Goal: Task Accomplishment & Management: Manage account settings

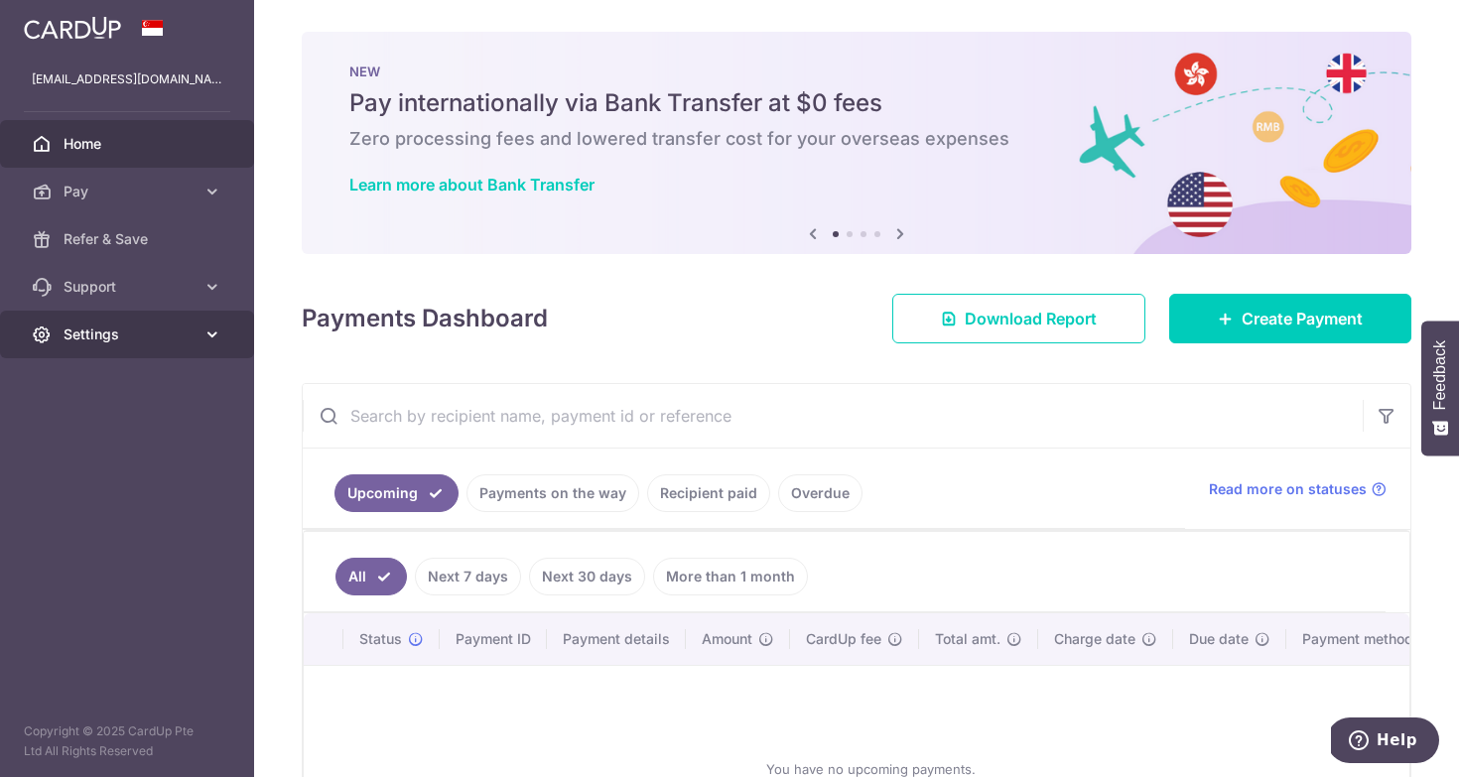
click at [102, 322] on link "Settings" at bounding box center [127, 335] width 254 height 48
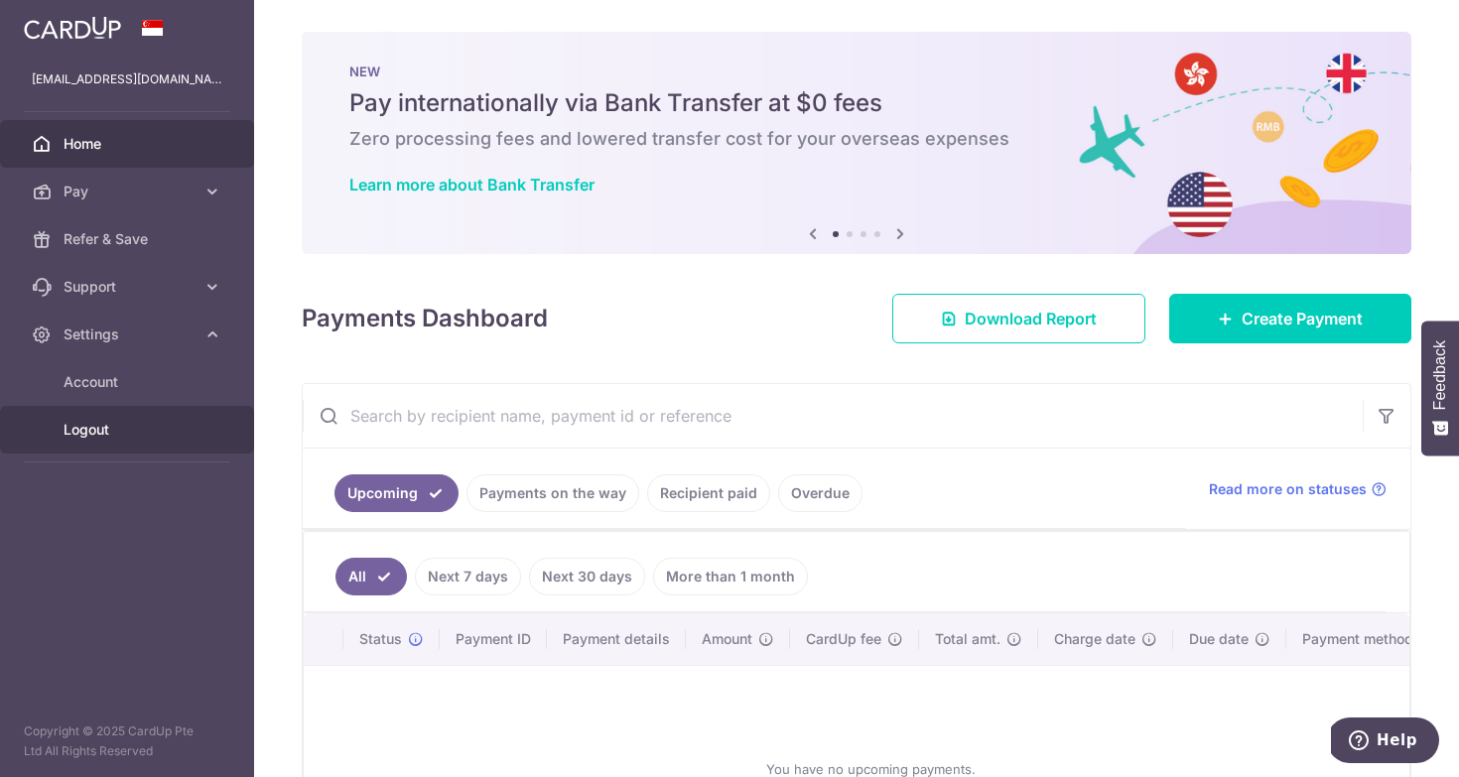
click at [91, 437] on span "Logout" at bounding box center [129, 430] width 131 height 20
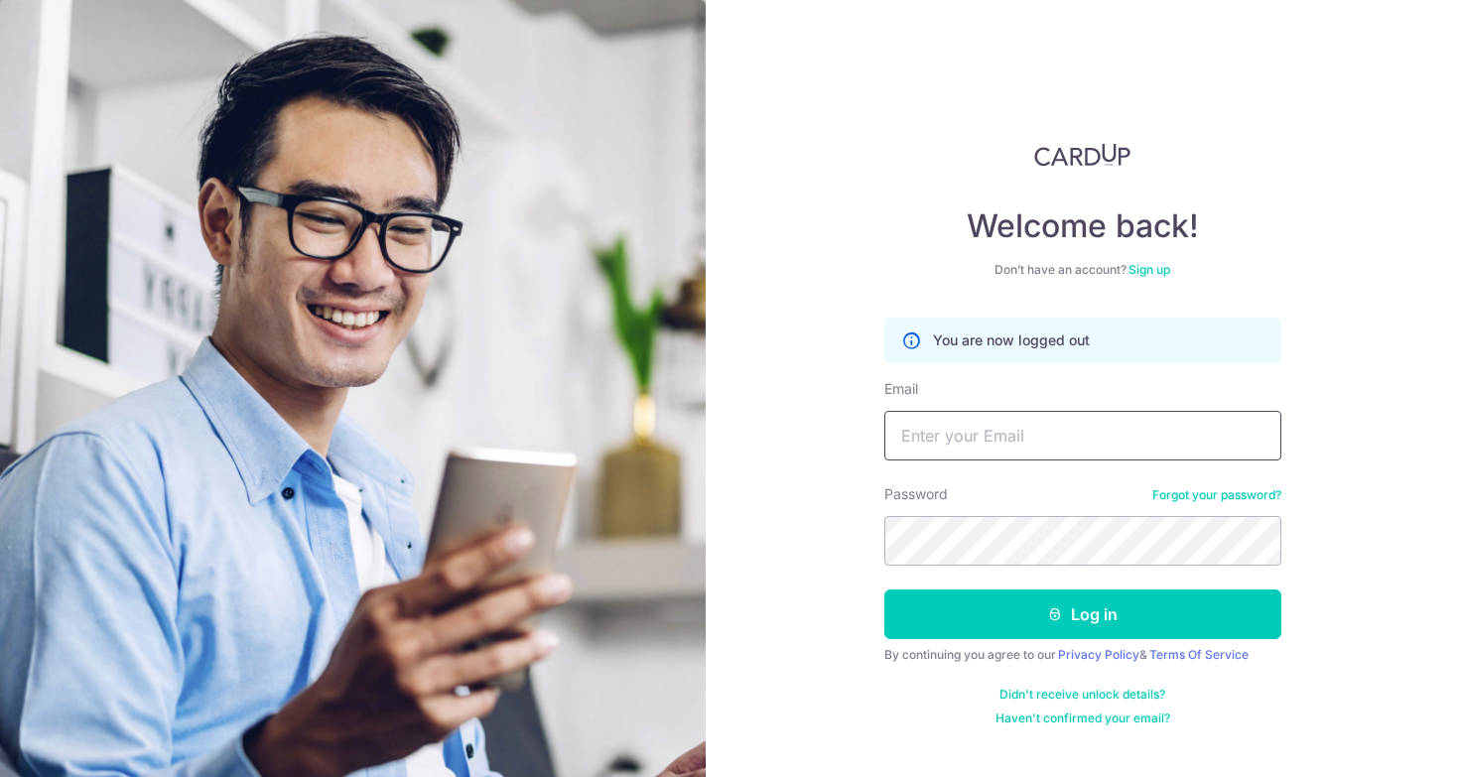
click at [944, 448] on input "Email" at bounding box center [1082, 436] width 397 height 50
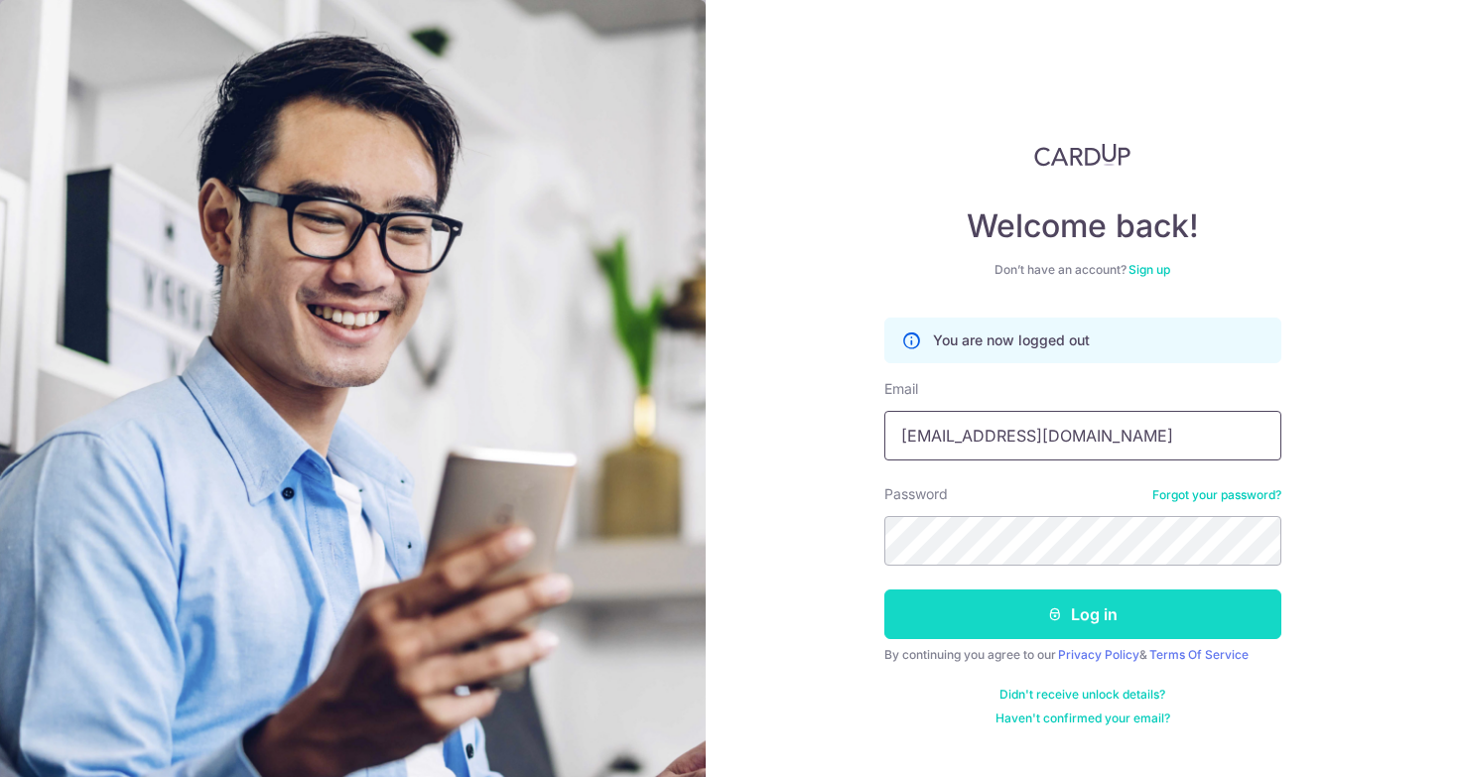
type input "mskinnycoffeesg@gmail.com"
click at [1080, 607] on button "Log in" at bounding box center [1082, 615] width 397 height 50
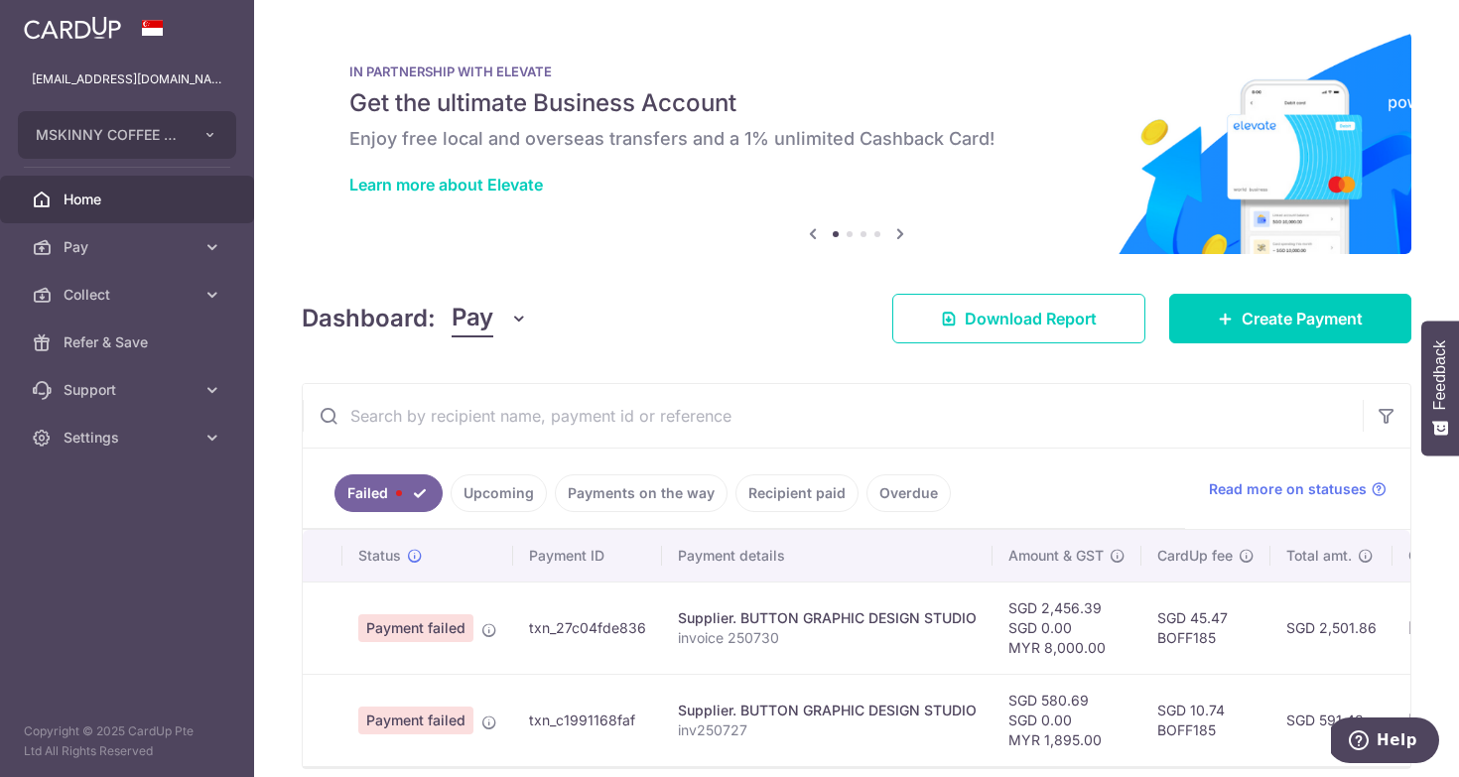
scroll to position [85, 0]
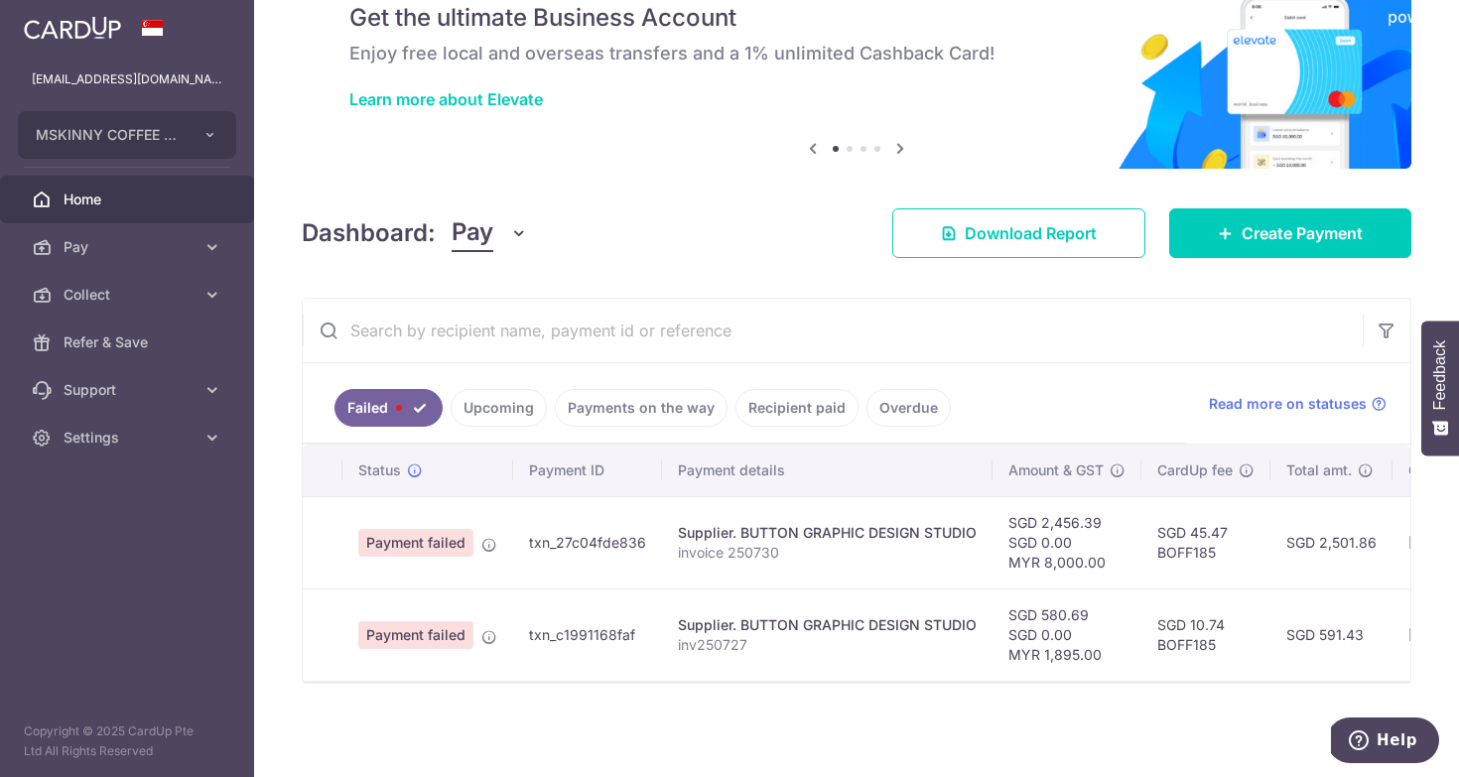
click at [632, 406] on link "Payments on the way" at bounding box center [641, 408] width 173 height 38
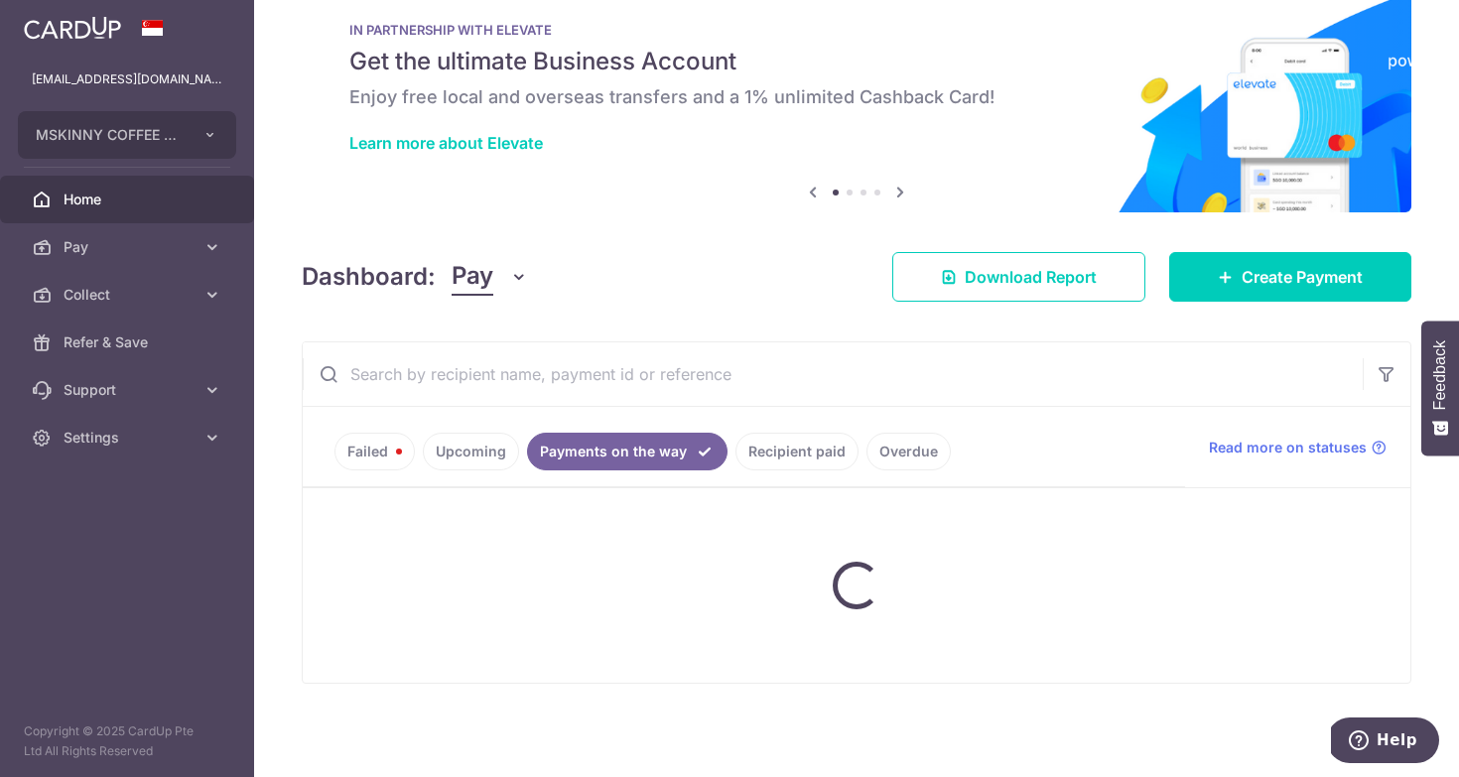
scroll to position [42, 0]
